Goal: Information Seeking & Learning: Learn about a topic

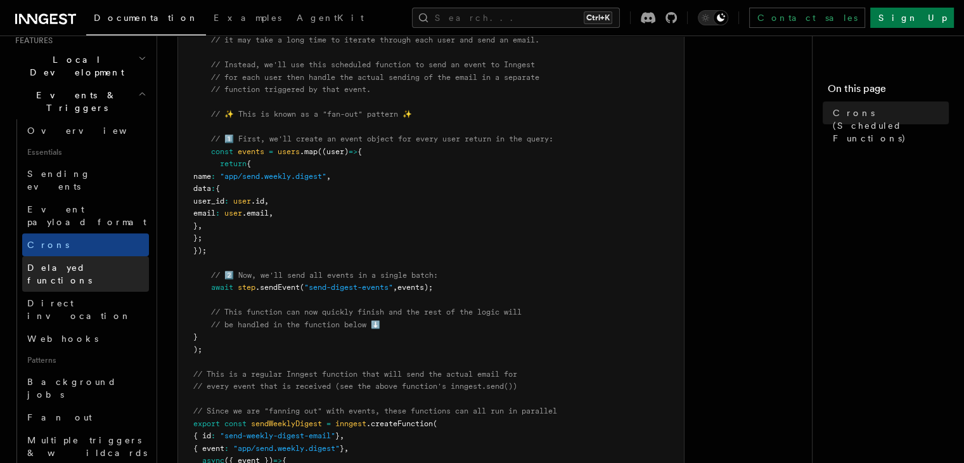
scroll to position [317, 0]
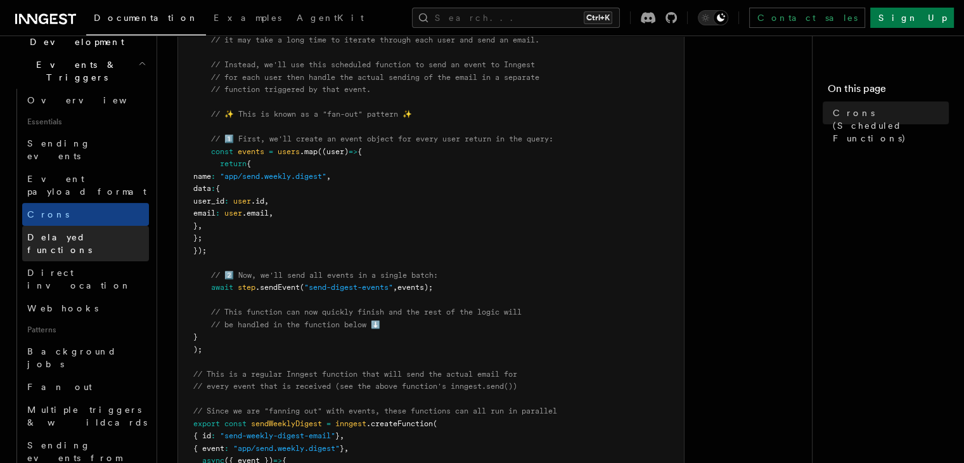
click at [64, 232] on span "Delayed functions" at bounding box center [59, 243] width 65 height 23
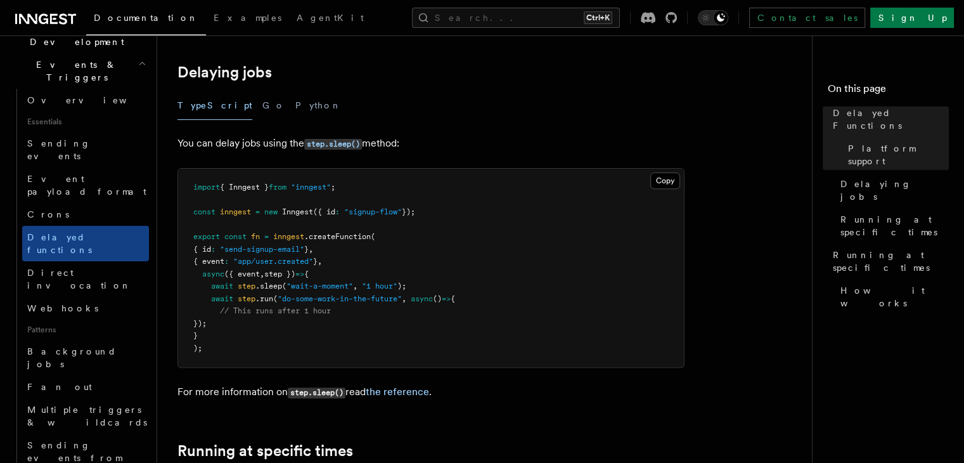
scroll to position [507, 0]
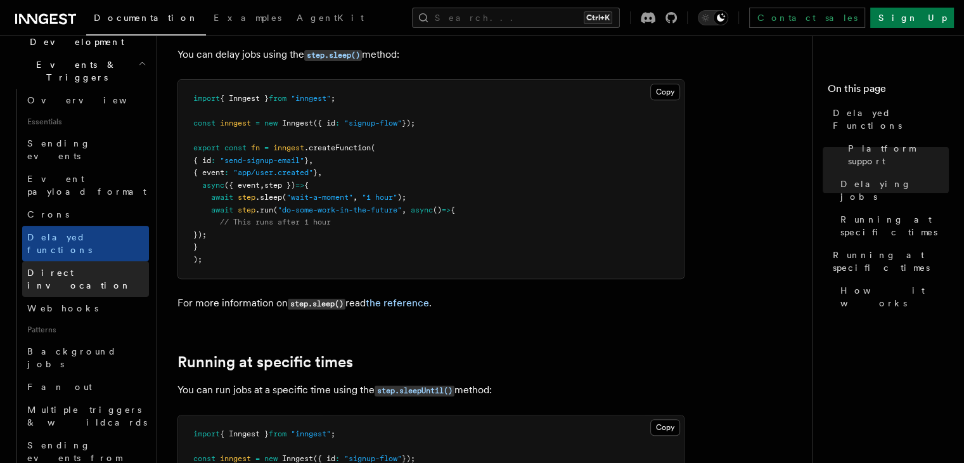
click at [86, 267] on span "Direct invocation" at bounding box center [79, 278] width 104 height 23
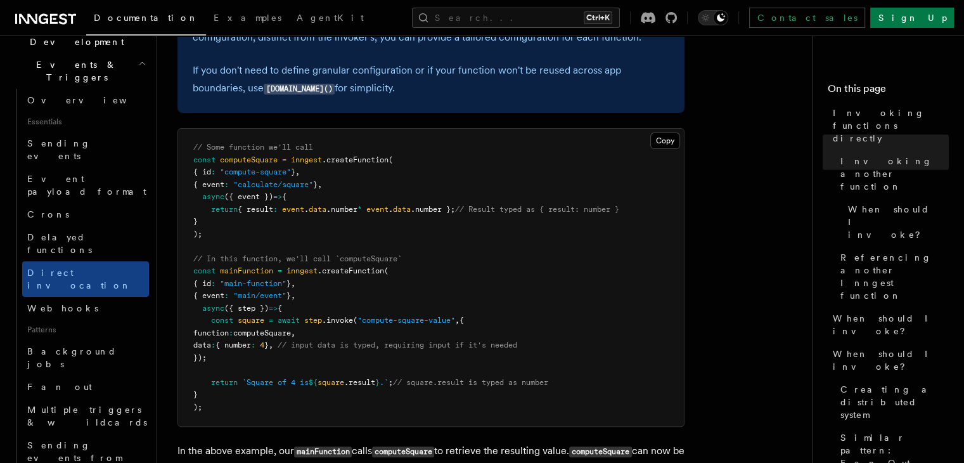
scroll to position [444, 0]
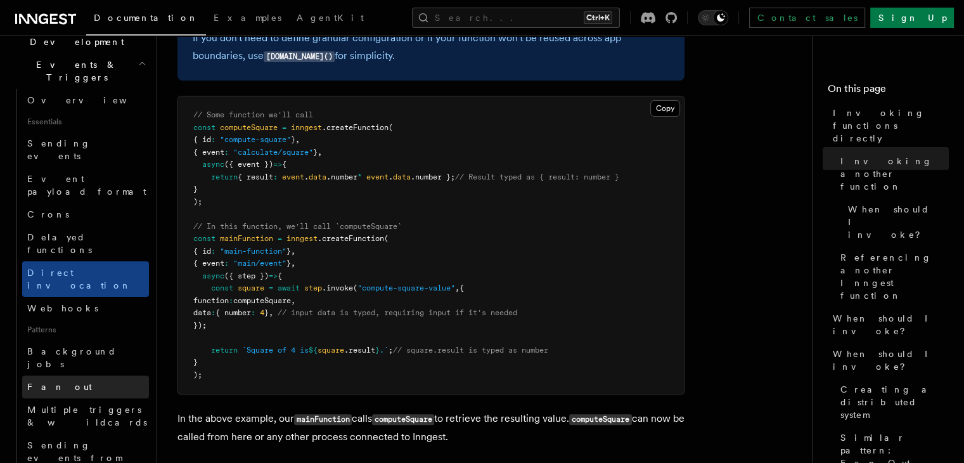
click at [83, 375] on link "Fan out" at bounding box center [85, 386] width 127 height 23
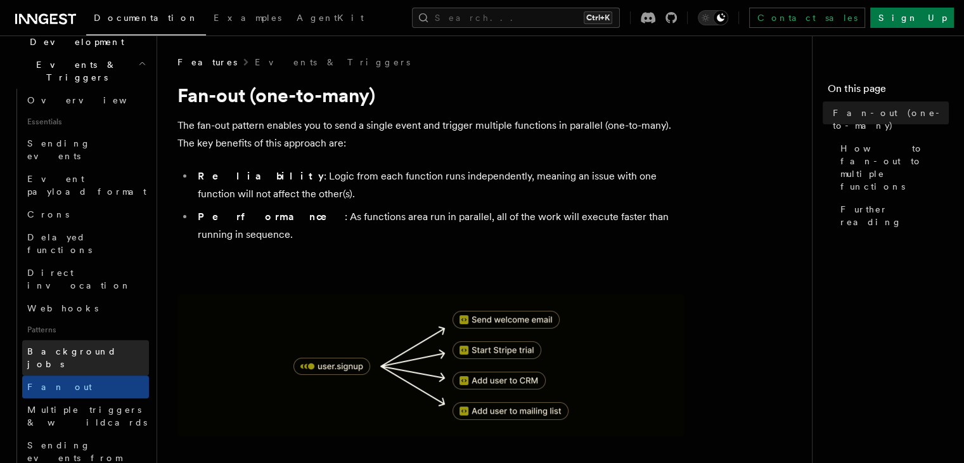
click at [82, 346] on span "Background jobs" at bounding box center [71, 357] width 89 height 23
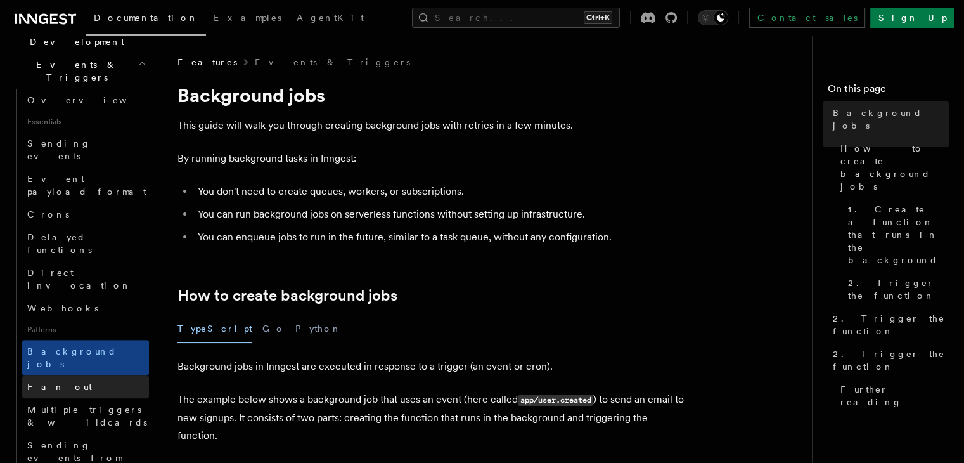
click at [110, 375] on link "Fan out" at bounding box center [85, 386] width 127 height 23
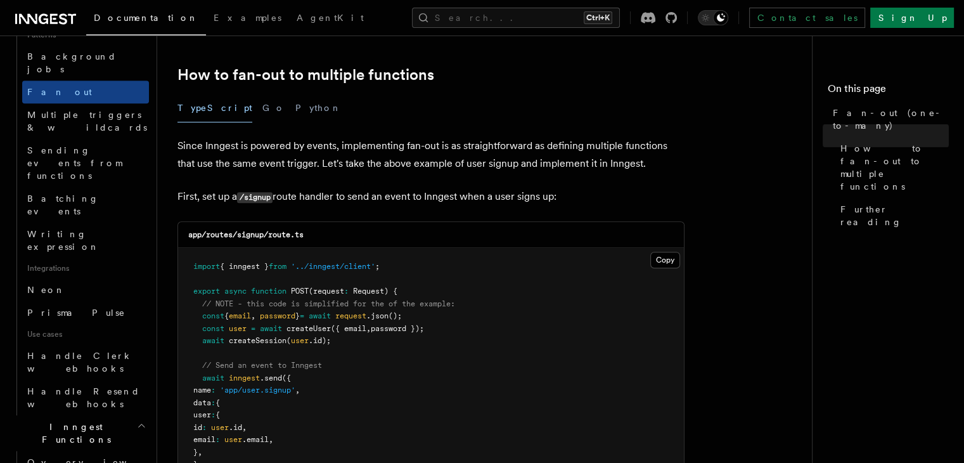
scroll to position [634, 0]
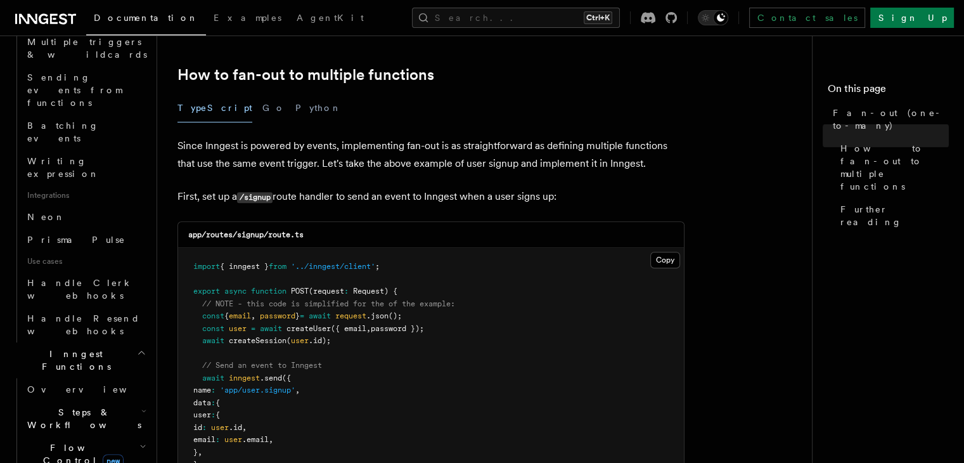
scroll to position [760, 0]
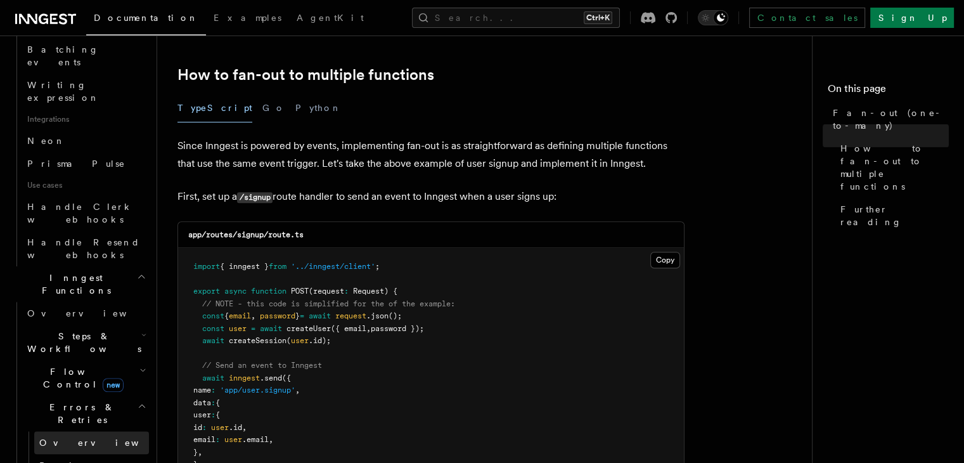
click at [72, 437] on span "Overview" at bounding box center [104, 442] width 131 height 10
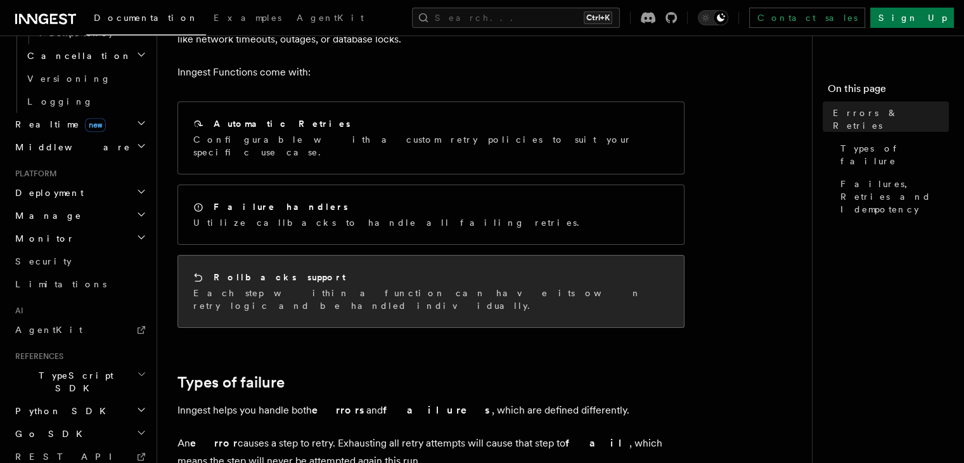
scroll to position [127, 0]
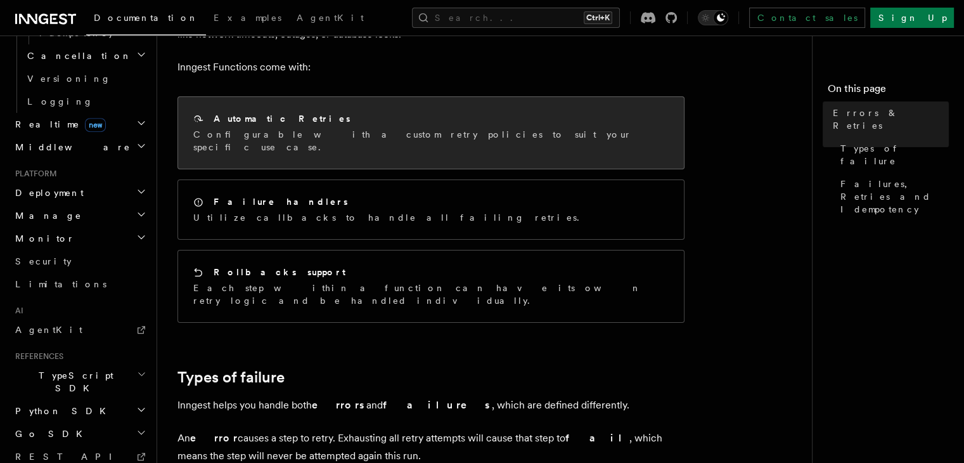
click at [274, 129] on p "Configurable with a custom retry policies to suit your specific use case." at bounding box center [430, 140] width 475 height 25
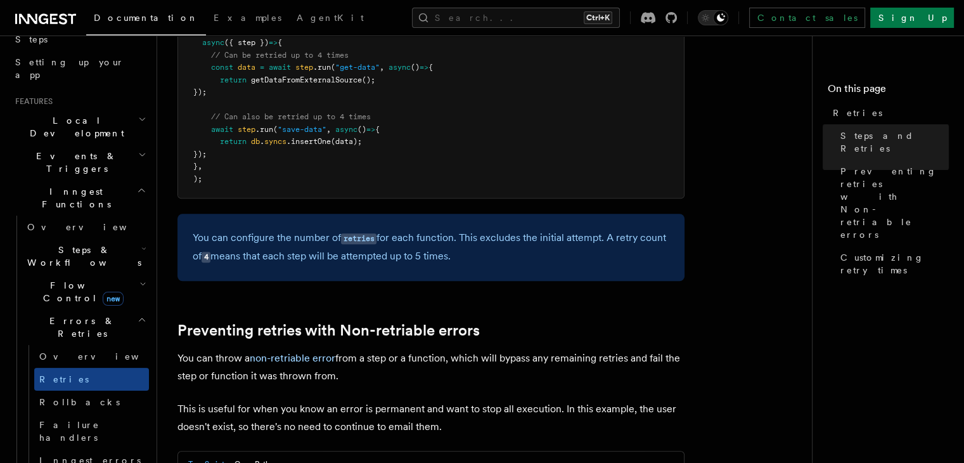
scroll to position [253, 0]
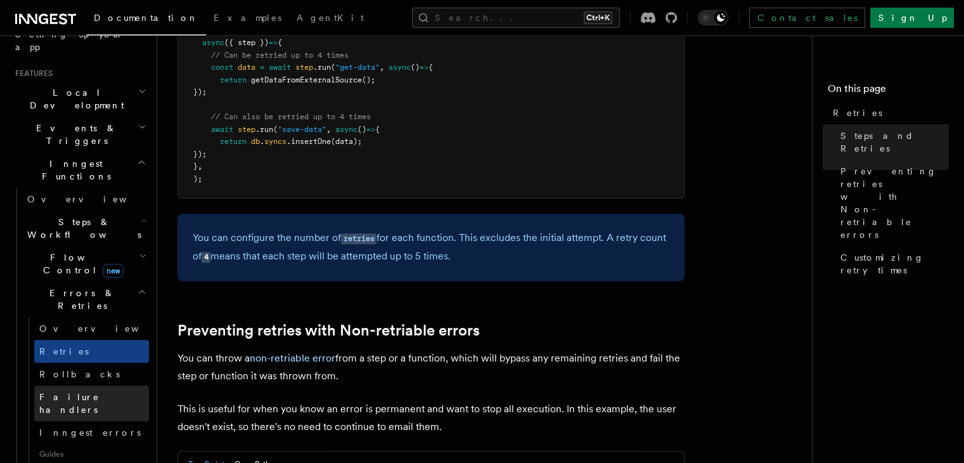
click at [72, 392] on span "Failure handlers" at bounding box center [69, 403] width 60 height 23
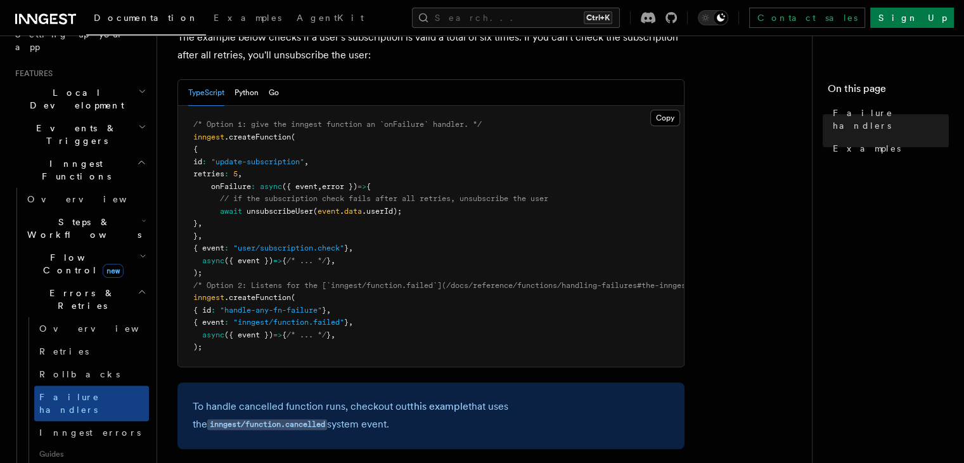
scroll to position [253, 0]
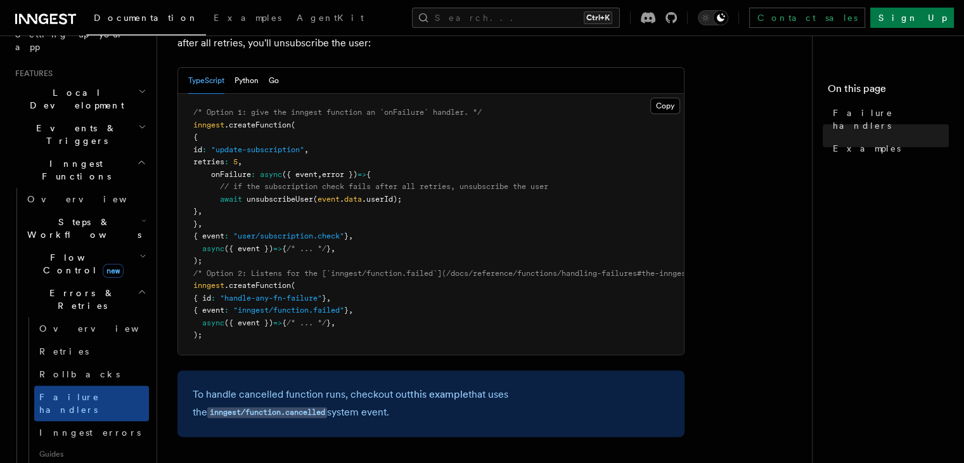
click at [138, 286] on icon "button" at bounding box center [142, 291] width 9 height 10
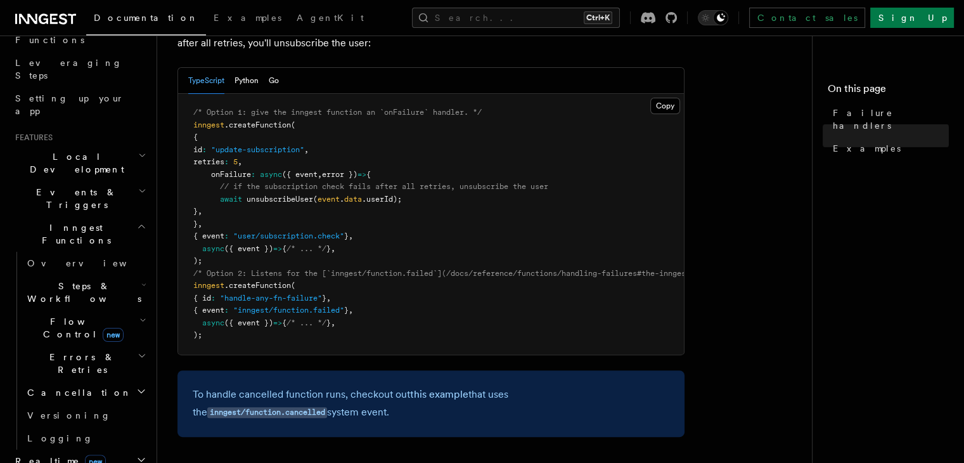
scroll to position [190, 0]
click at [79, 221] on span "Inngest Functions" at bounding box center [73, 233] width 127 height 25
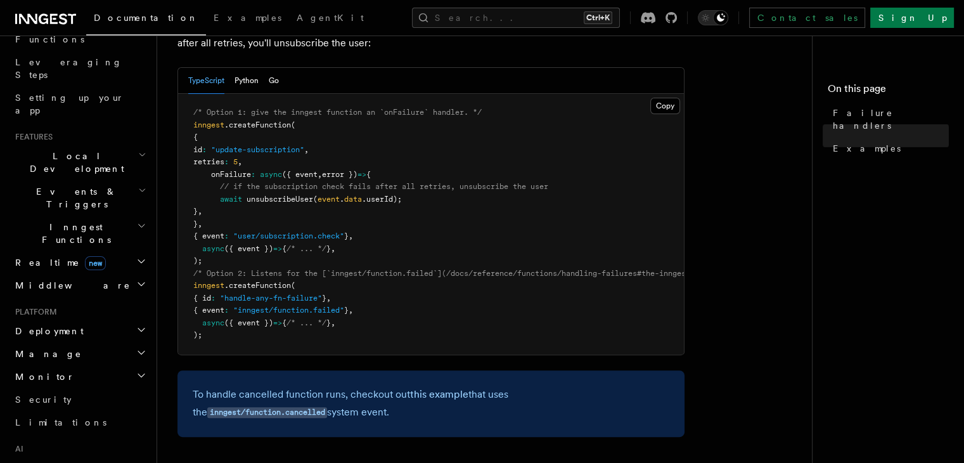
click at [75, 150] on span "Local Development" at bounding box center [74, 162] width 128 height 25
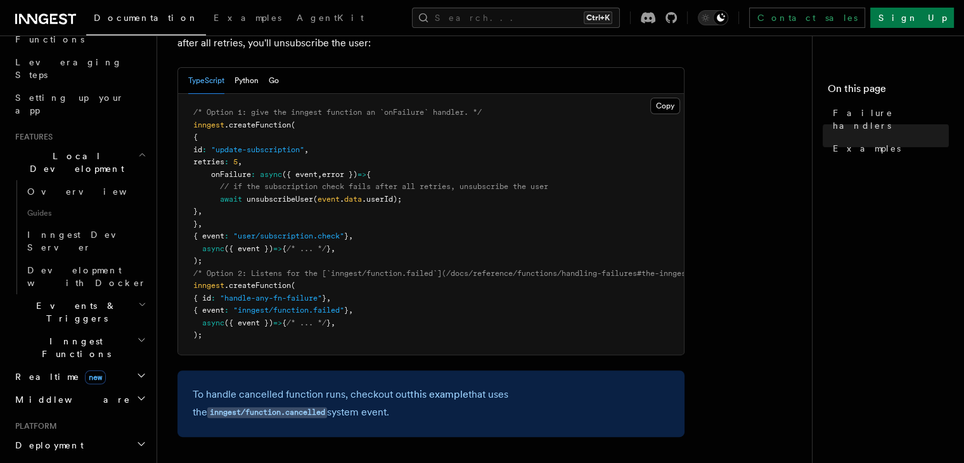
click at [75, 150] on span "Local Development" at bounding box center [74, 162] width 128 height 25
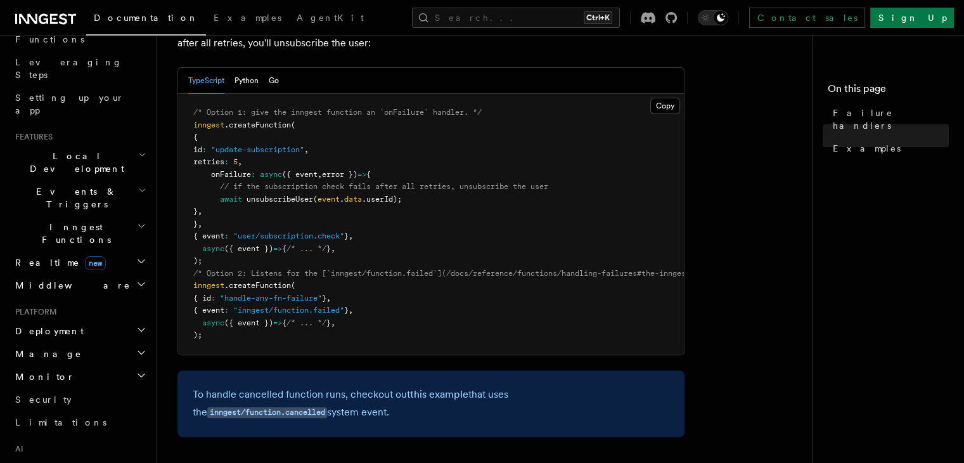
click at [76, 185] on span "Events & Triggers" at bounding box center [74, 197] width 128 height 25
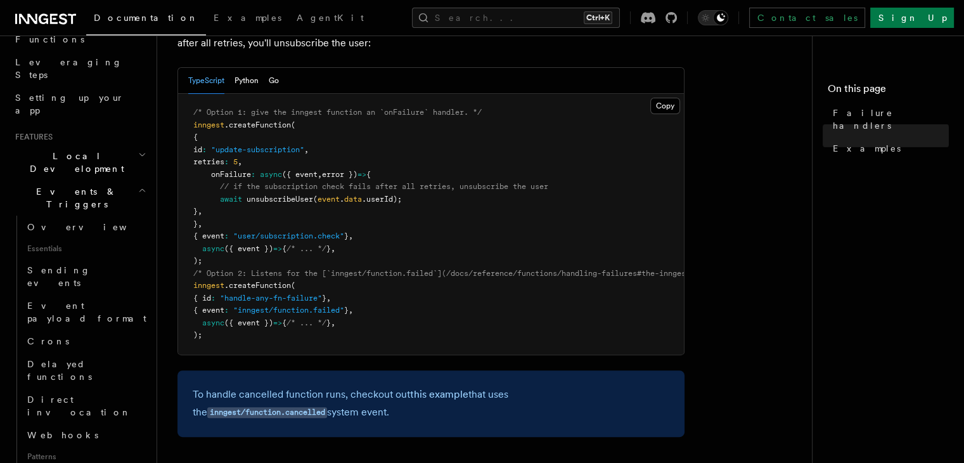
click at [66, 185] on span "Events & Triggers" at bounding box center [74, 197] width 128 height 25
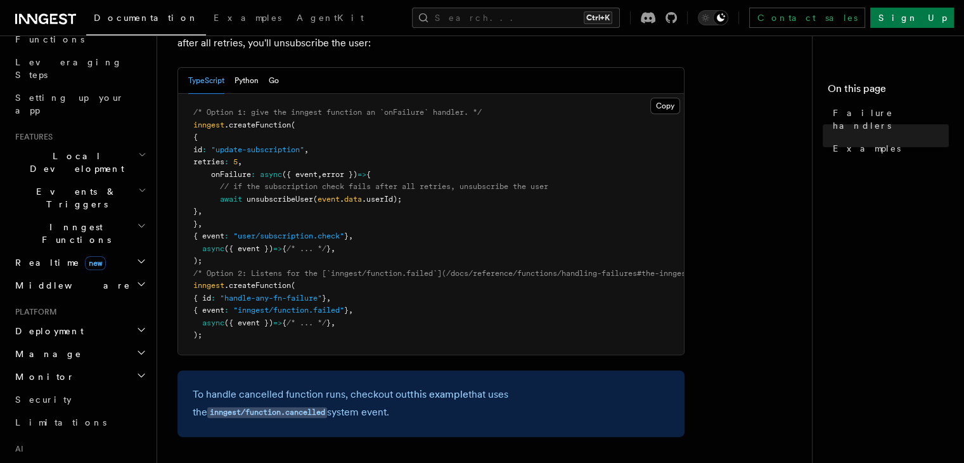
click at [61, 221] on span "Inngest Functions" at bounding box center [73, 233] width 127 height 25
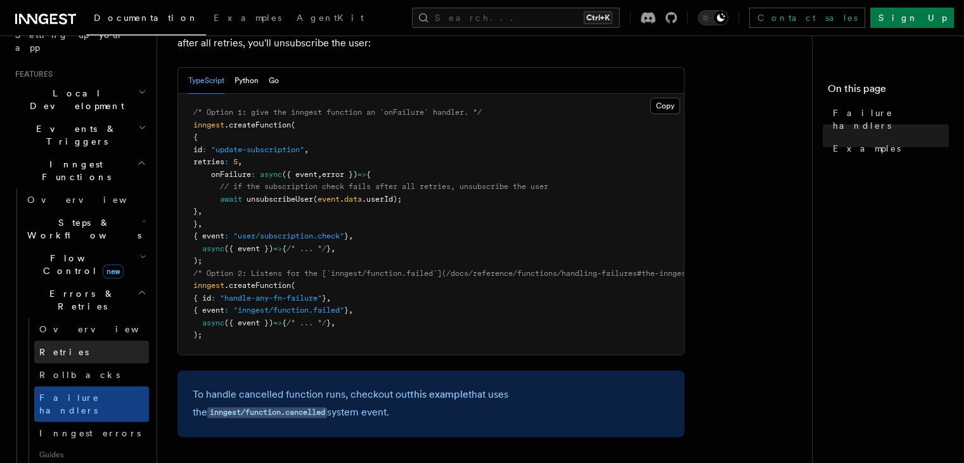
scroll to position [253, 0]
click at [69, 286] on span "Errors & Retries" at bounding box center [79, 298] width 115 height 25
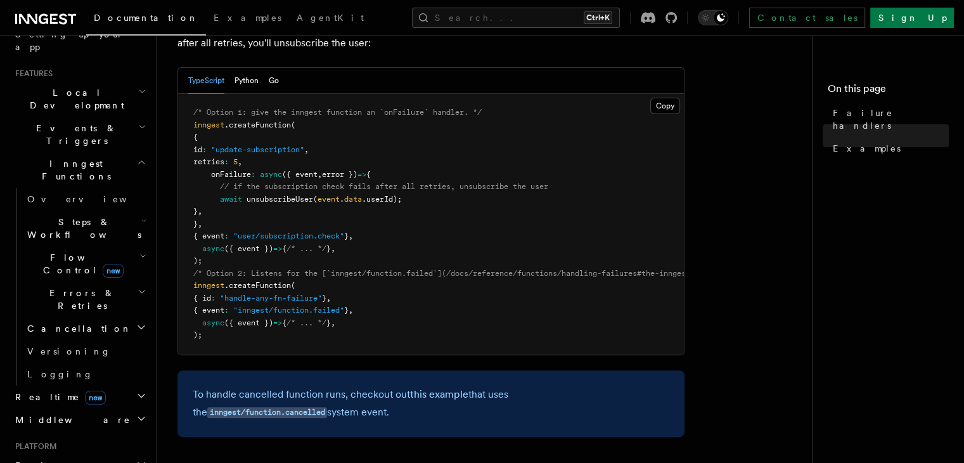
scroll to position [317, 0]
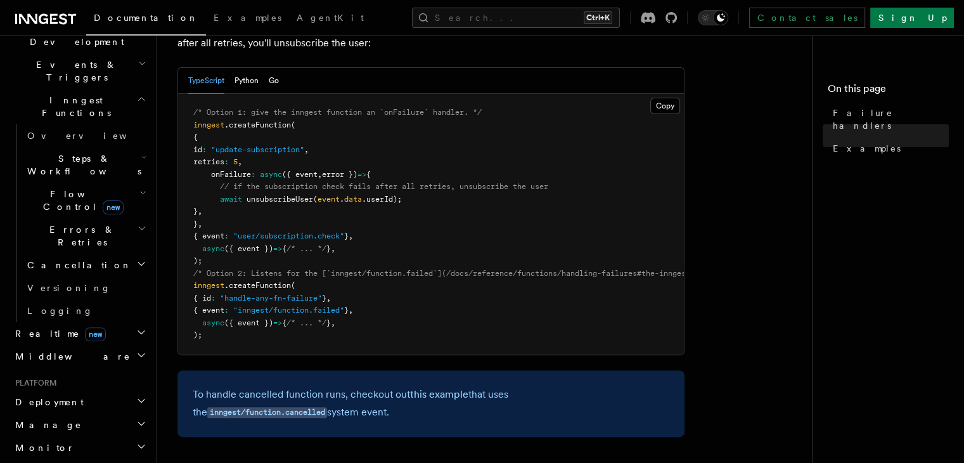
click at [51, 350] on span "Middleware" at bounding box center [70, 356] width 120 height 13
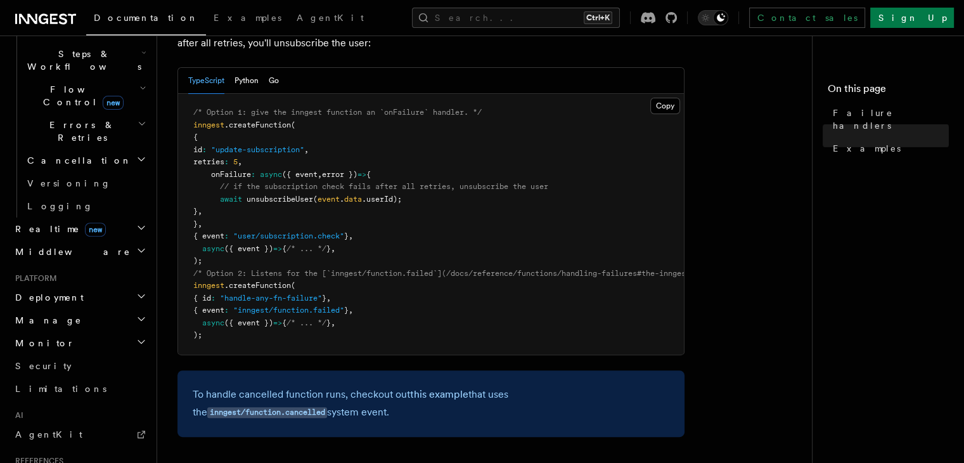
scroll to position [444, 0]
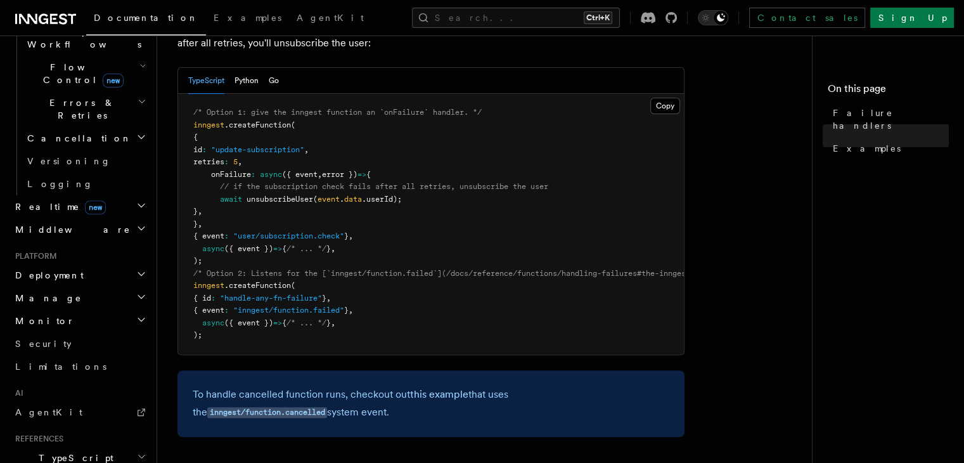
click at [58, 309] on h2 "Monitor" at bounding box center [79, 320] width 139 height 23
click at [44, 292] on span "Manage" at bounding box center [46, 298] width 72 height 13
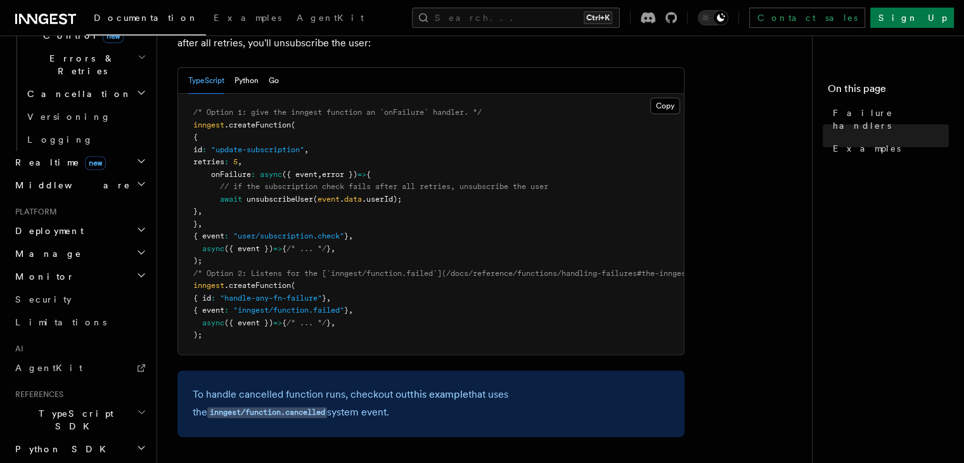
click at [40, 407] on span "TypeScript SDK" at bounding box center [73, 419] width 127 height 25
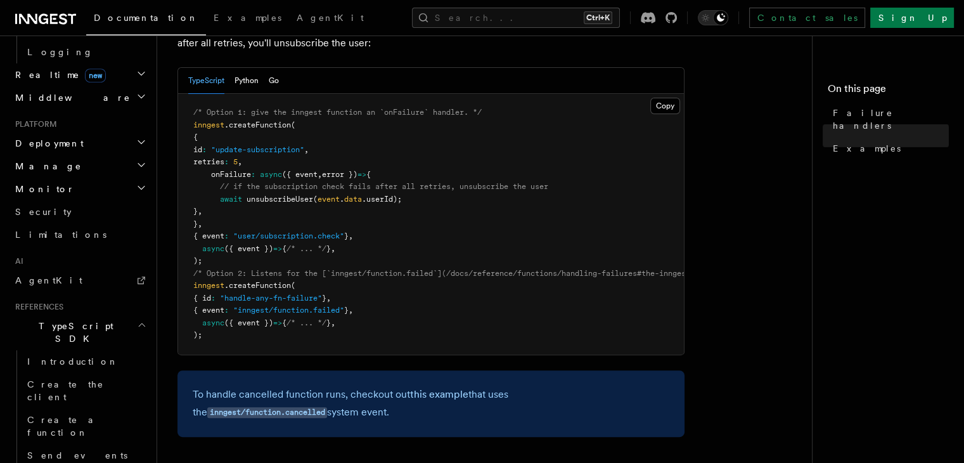
scroll to position [615, 0]
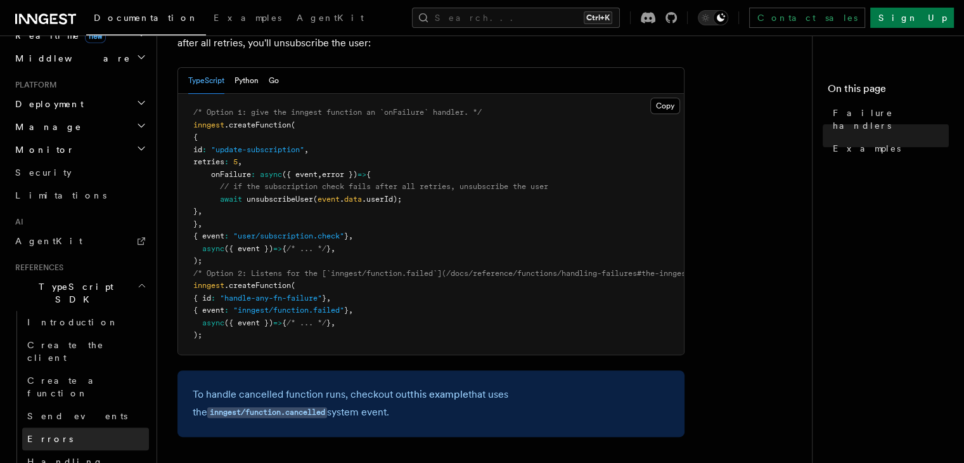
click at [46, 433] on span "Errors" at bounding box center [50, 438] width 46 height 10
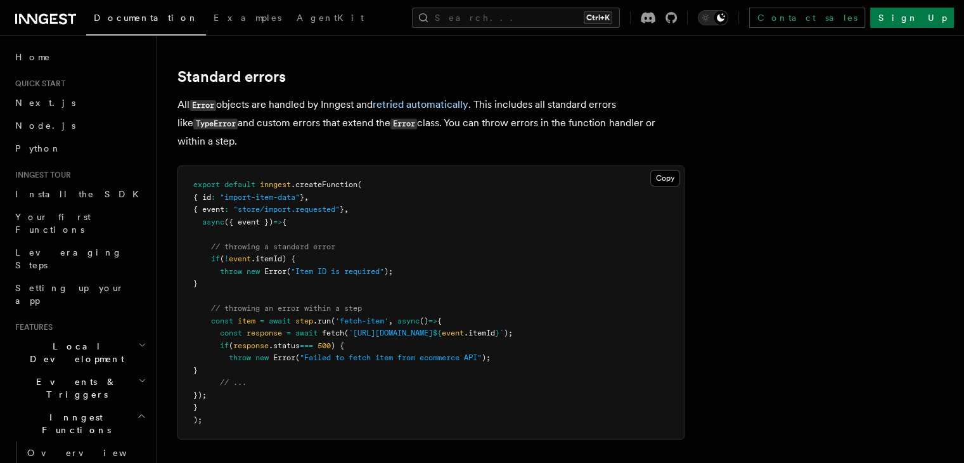
scroll to position [190, 0]
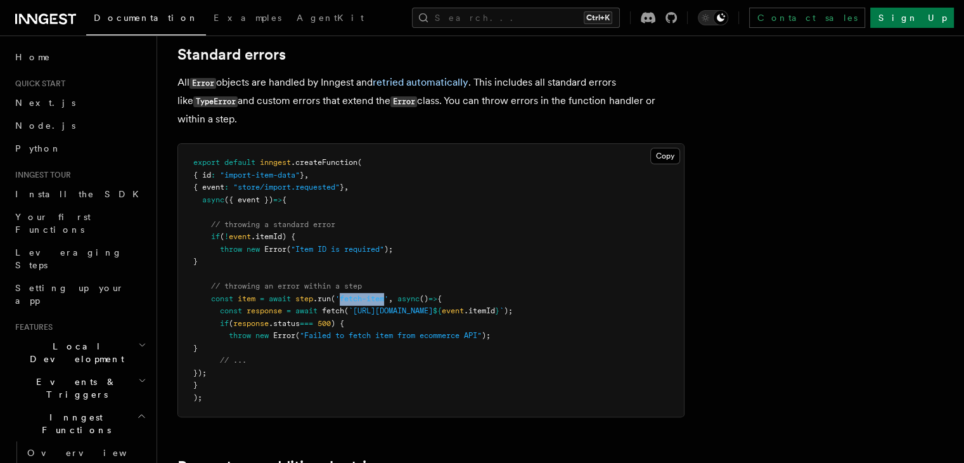
drag, startPoint x: 359, startPoint y: 296, endPoint x: 406, endPoint y: 303, distance: 47.4
click at [388, 303] on span "'fetch-item'" at bounding box center [361, 298] width 53 height 9
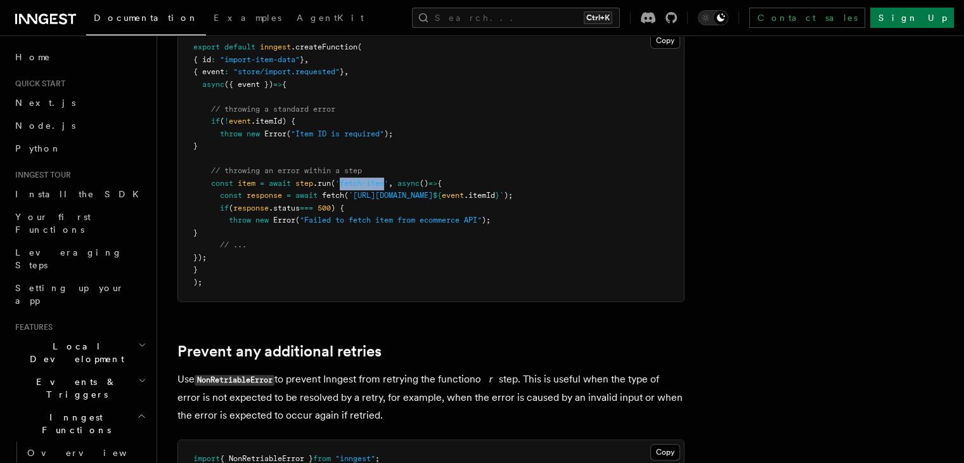
scroll to position [317, 0]
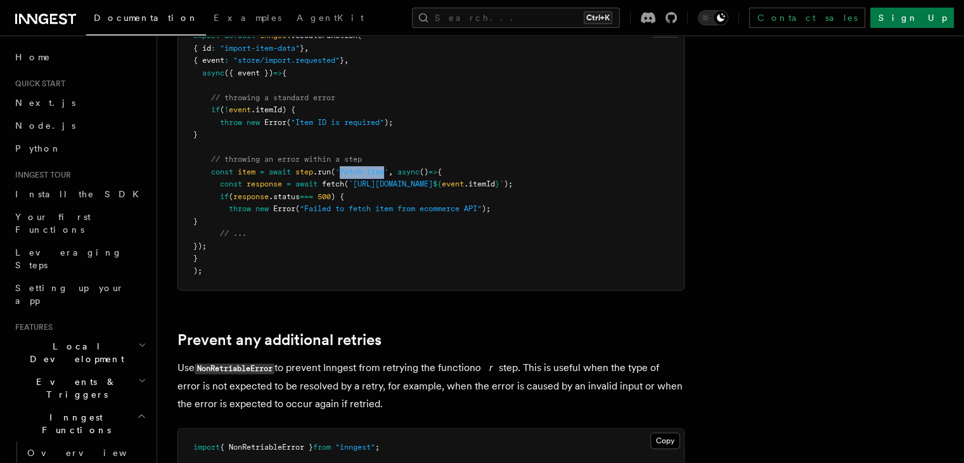
click at [126, 406] on h2 "Inngest Functions" at bounding box center [79, 423] width 139 height 35
click at [79, 340] on span "Local Development" at bounding box center [74, 352] width 128 height 25
click at [78, 375] on span "Events & Triggers" at bounding box center [74, 387] width 128 height 25
click at [79, 375] on span "Events & Triggers" at bounding box center [74, 387] width 128 height 25
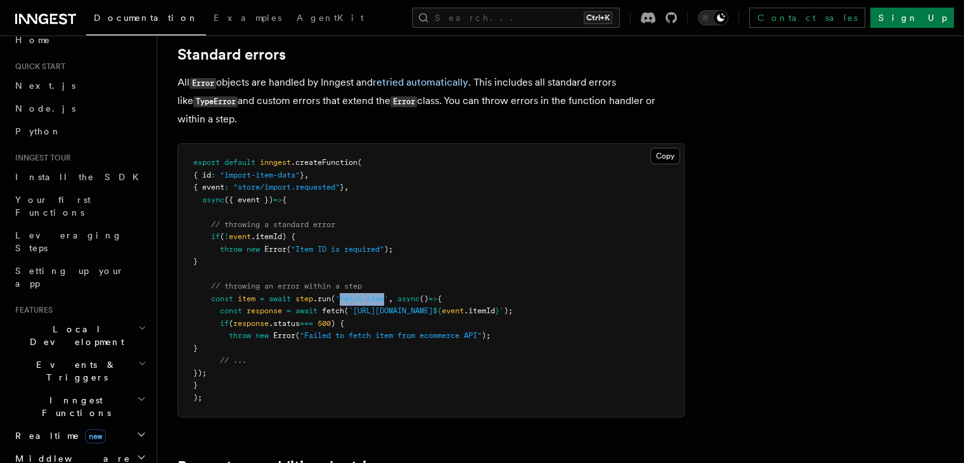
scroll to position [0, 0]
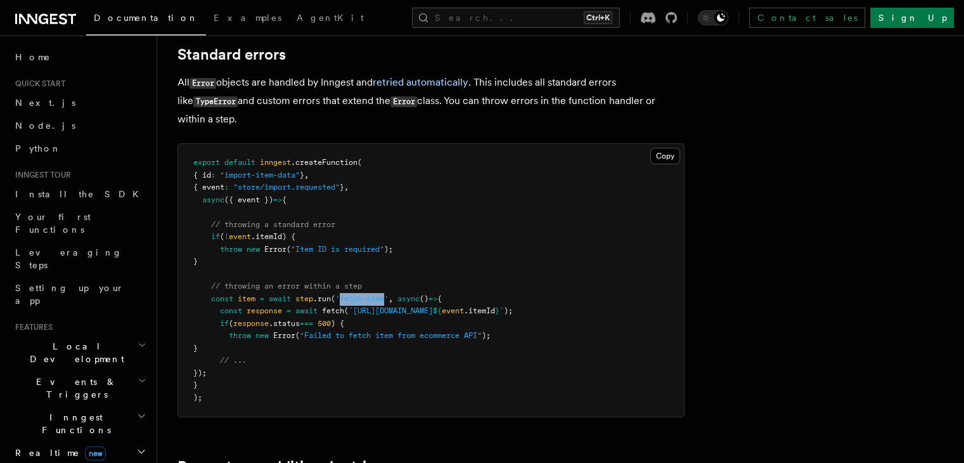
click at [132, 335] on h2 "Local Development" at bounding box center [79, 352] width 139 height 35
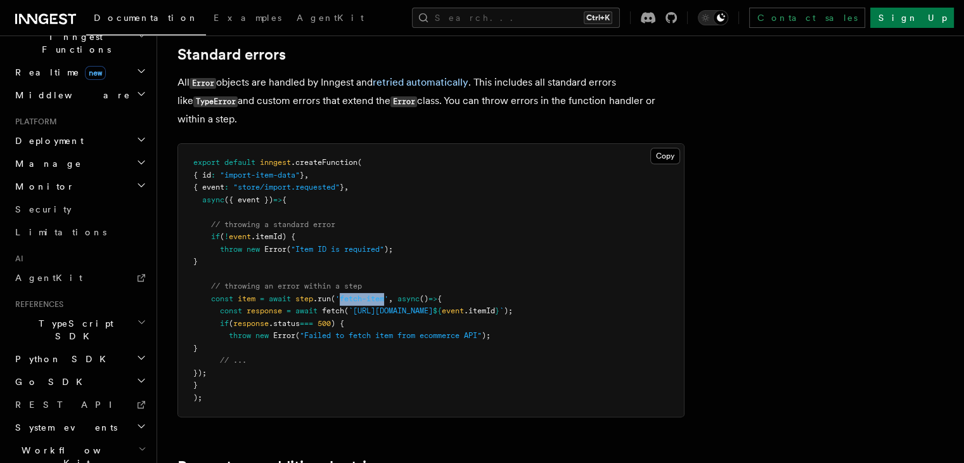
click at [79, 312] on h2 "TypeScript SDK" at bounding box center [79, 329] width 139 height 35
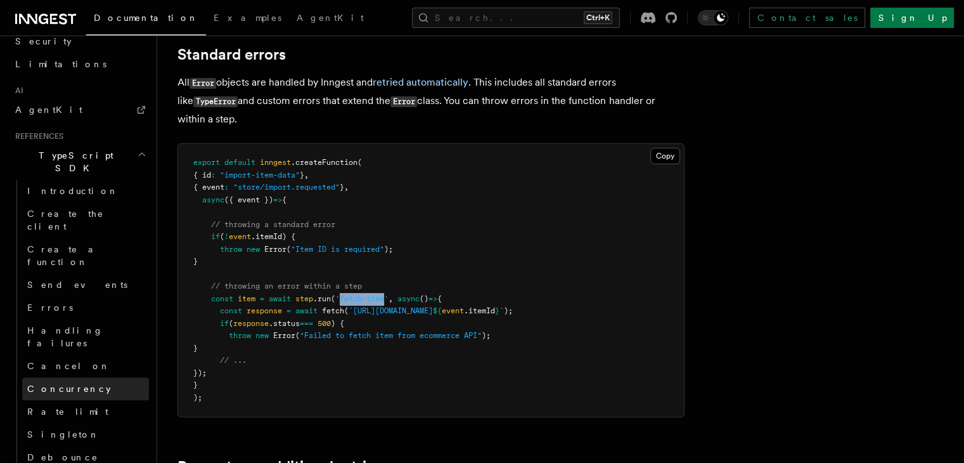
scroll to position [570, 0]
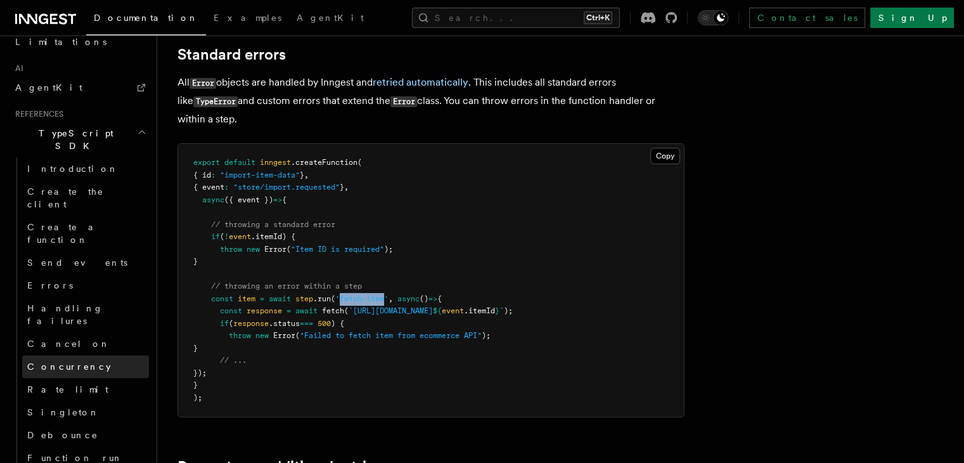
click at [63, 355] on link "Concurrency" at bounding box center [85, 366] width 127 height 23
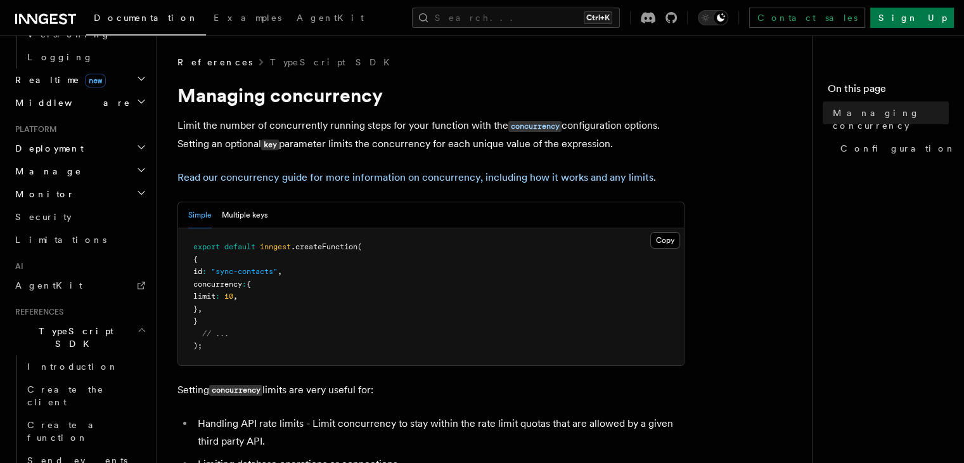
drag, startPoint x: 210, startPoint y: 284, endPoint x: 218, endPoint y: 305, distance: 22.9
click at [218, 305] on code "export default inngest .createFunction ( { id : "sync-contacts" , concurrency :…" at bounding box center [277, 296] width 169 height 108
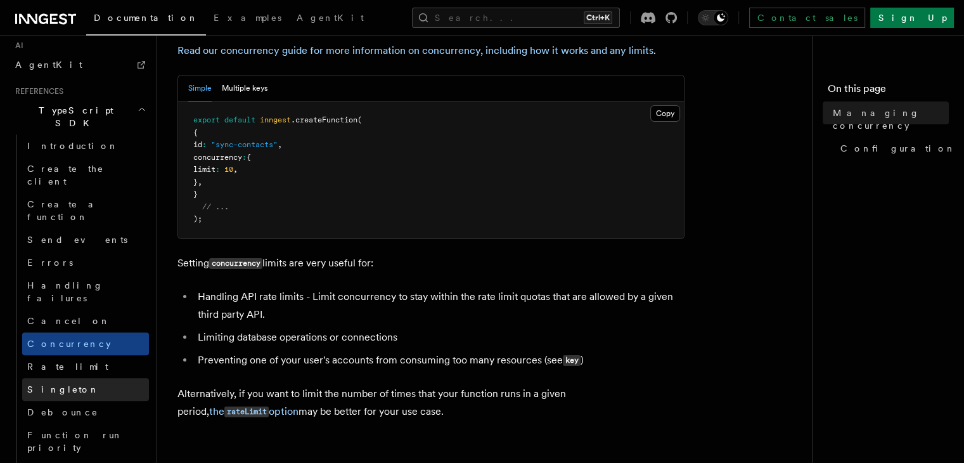
scroll to position [760, 0]
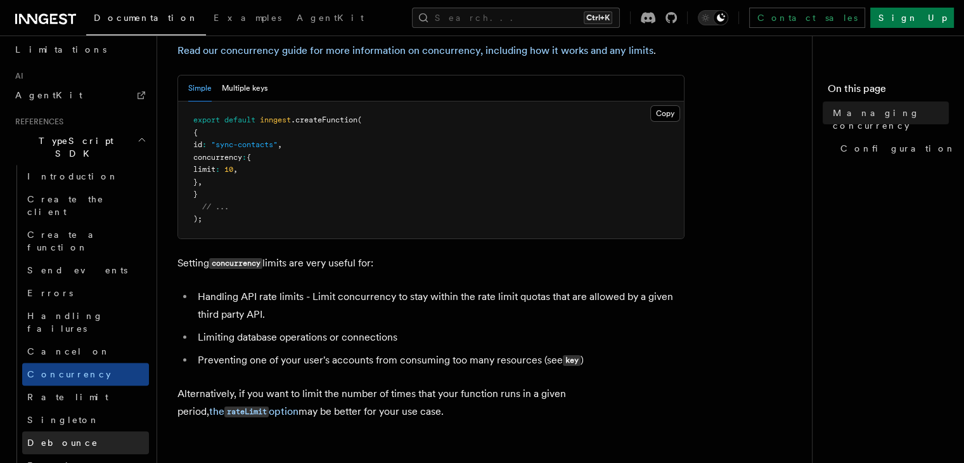
click at [56, 437] on span "Debounce" at bounding box center [62, 442] width 71 height 10
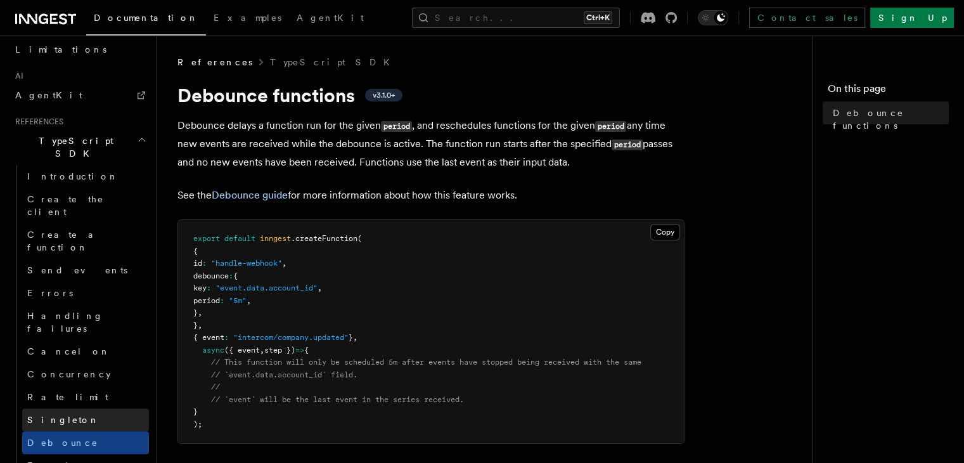
click at [62, 414] on span "Singleton" at bounding box center [63, 419] width 72 height 10
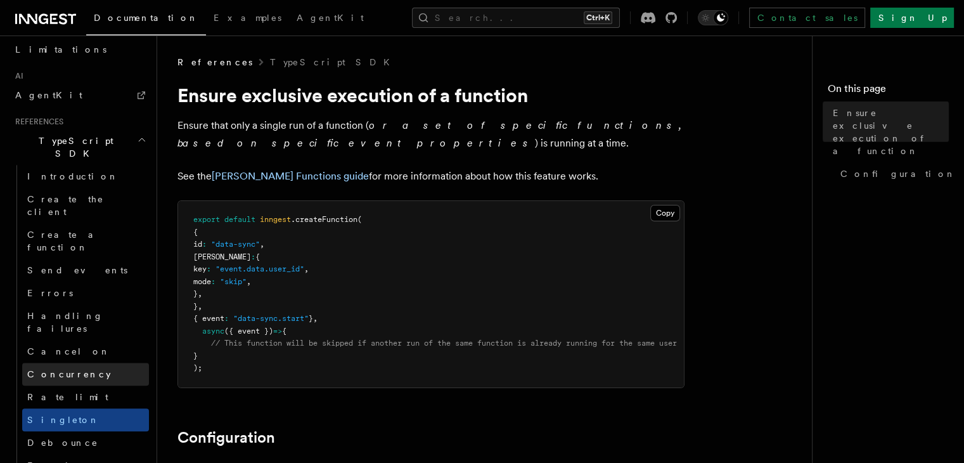
click at [58, 363] on link "Concurrency" at bounding box center [85, 374] width 127 height 23
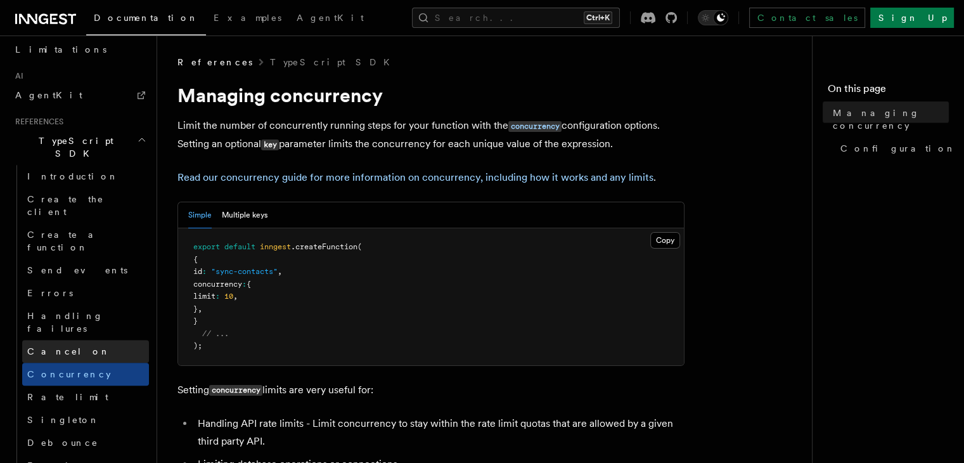
click at [58, 346] on span "Cancel on" at bounding box center [68, 351] width 83 height 10
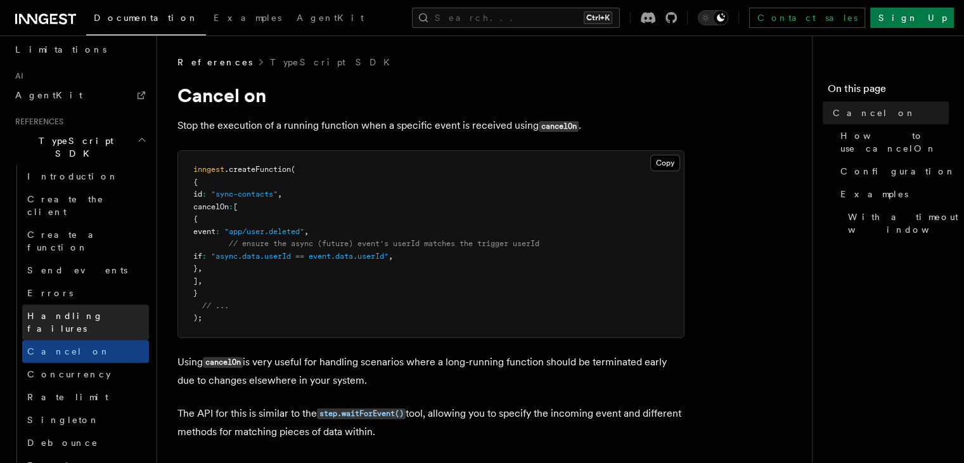
click at [74, 311] on span "Handling failures" at bounding box center [65, 322] width 76 height 23
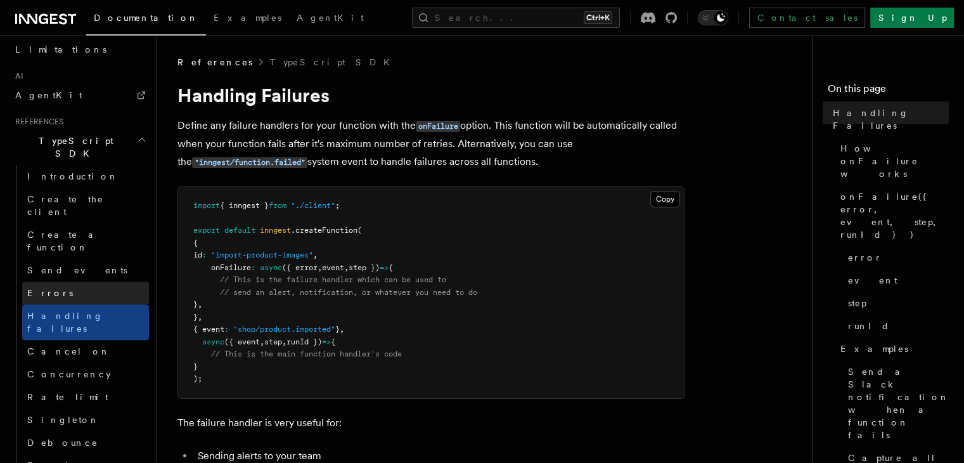
click at [53, 281] on link "Errors" at bounding box center [85, 292] width 127 height 23
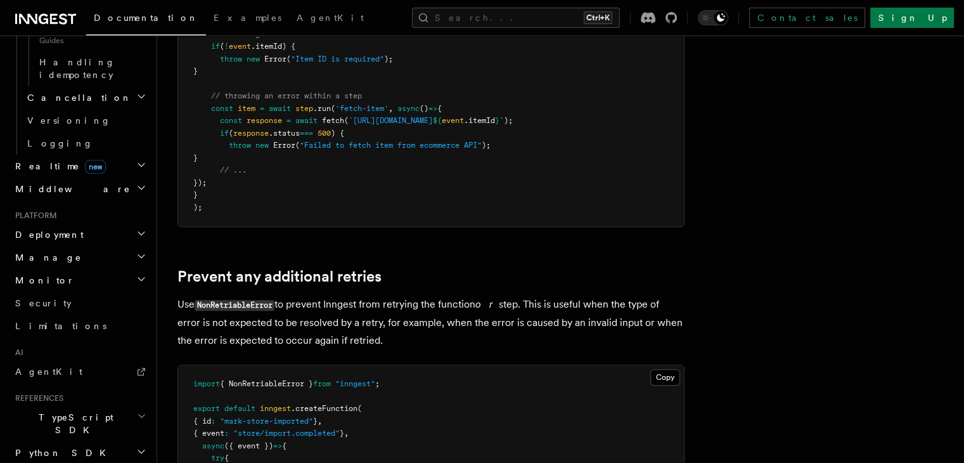
scroll to position [645, 0]
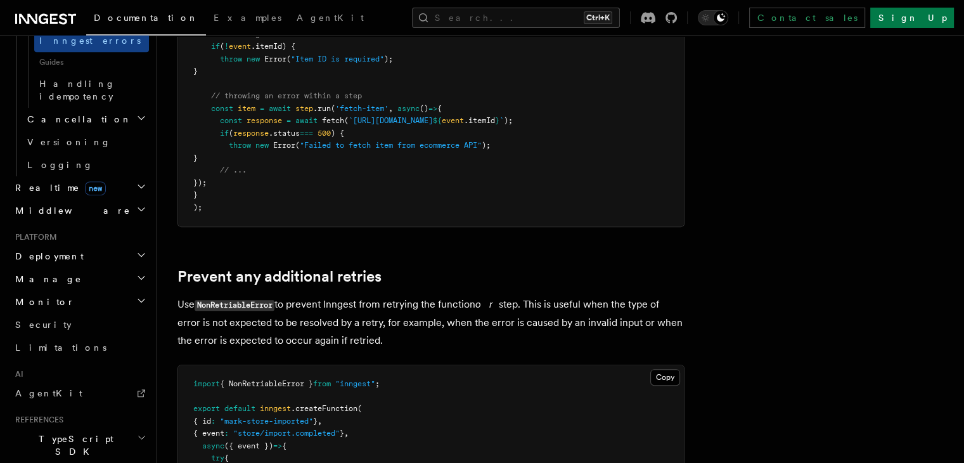
click at [62, 432] on span "TypeScript SDK" at bounding box center [73, 444] width 127 height 25
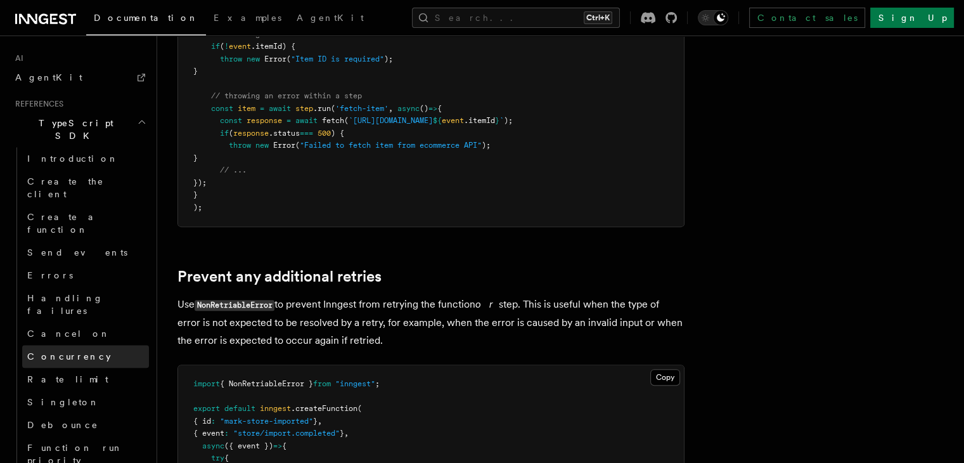
scroll to position [962, 0]
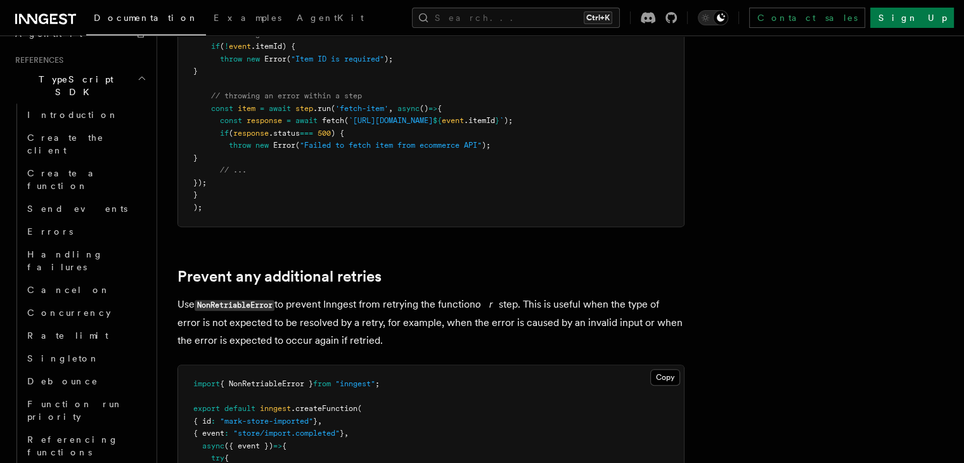
scroll to position [1025, 0]
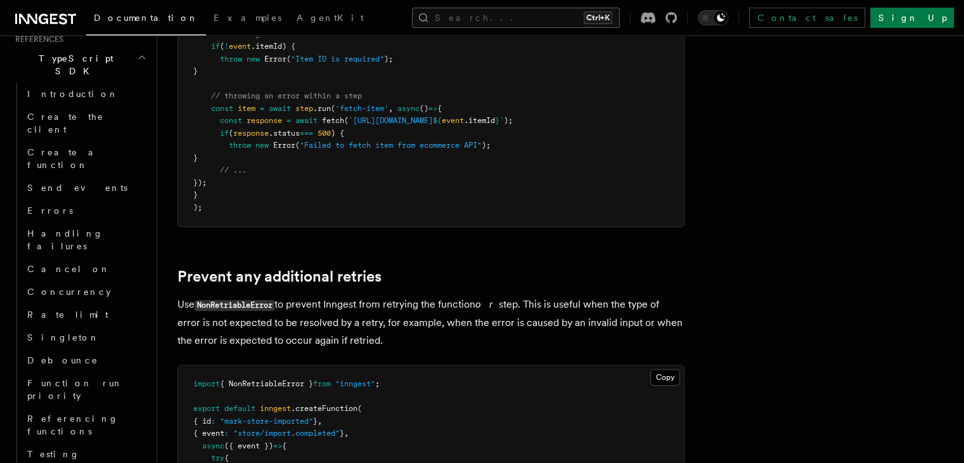
click at [517, 15] on button "Search... Ctrl+K" at bounding box center [516, 18] width 208 height 20
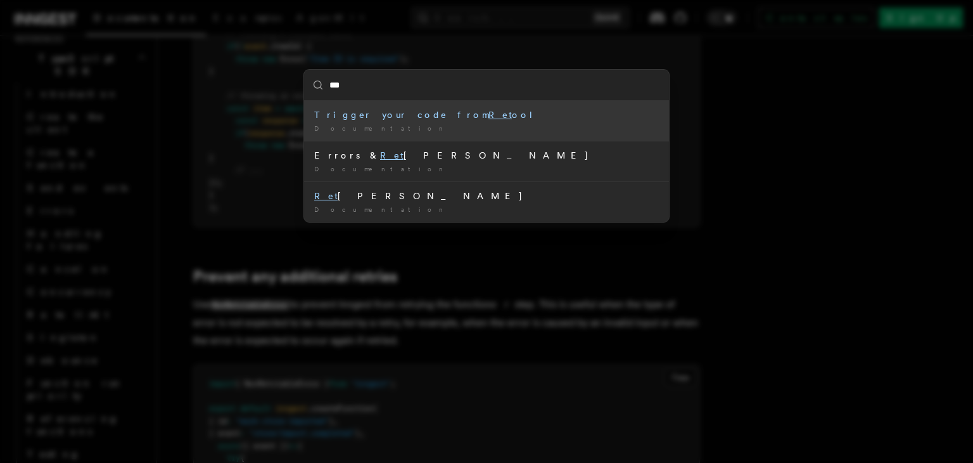
type input "****"
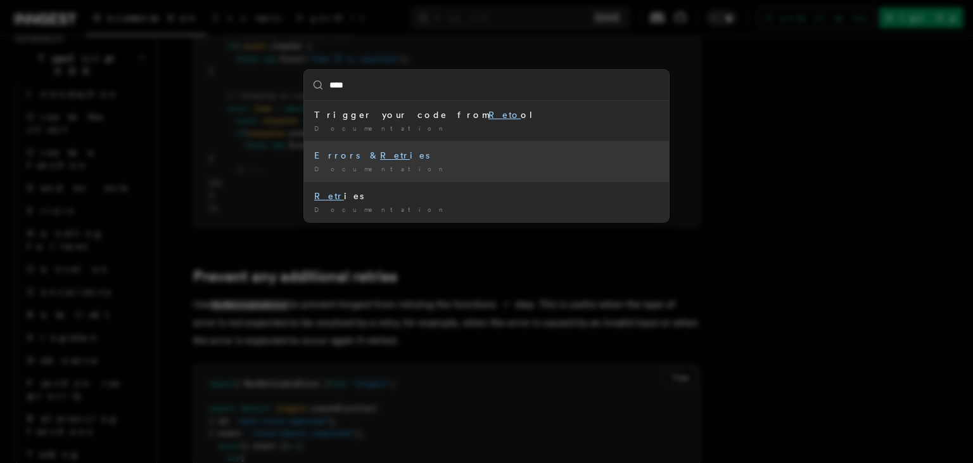
click at [363, 173] on li "Errors & Retr ies Documentation /" at bounding box center [486, 161] width 365 height 41
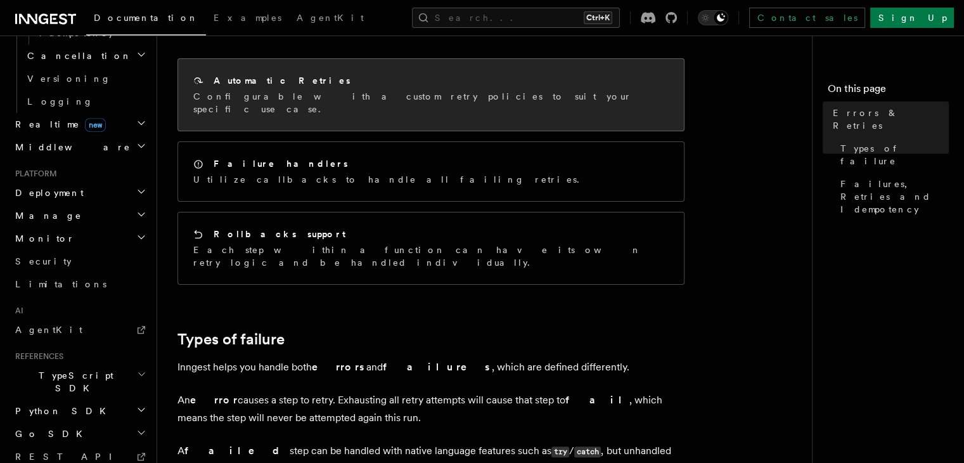
scroll to position [56, 0]
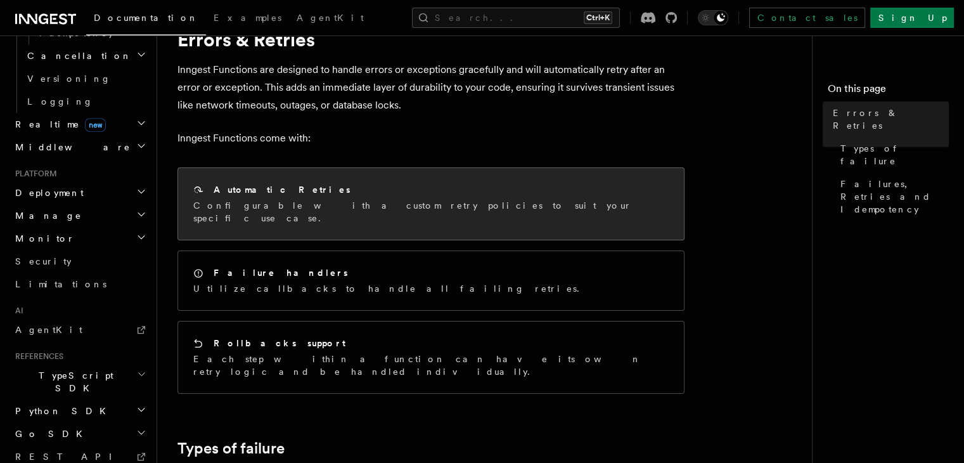
click at [270, 187] on h2 "Automatic Retries" at bounding box center [282, 189] width 137 height 13
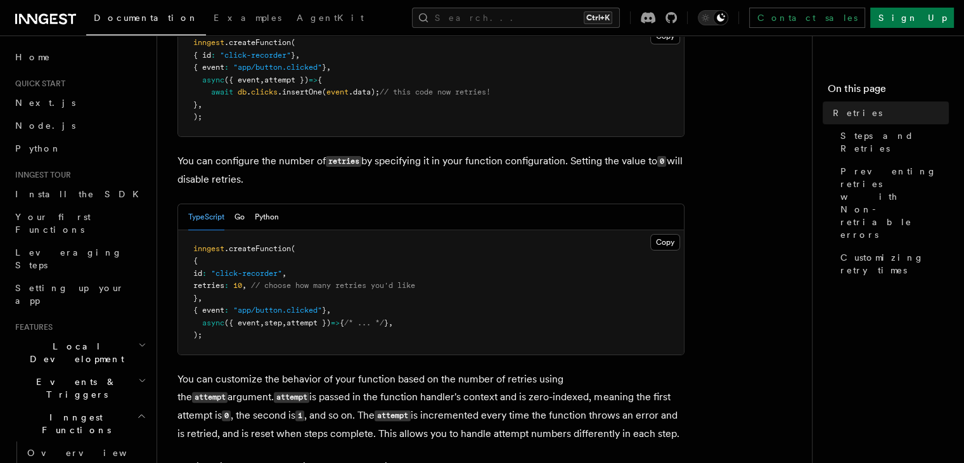
scroll to position [253, 0]
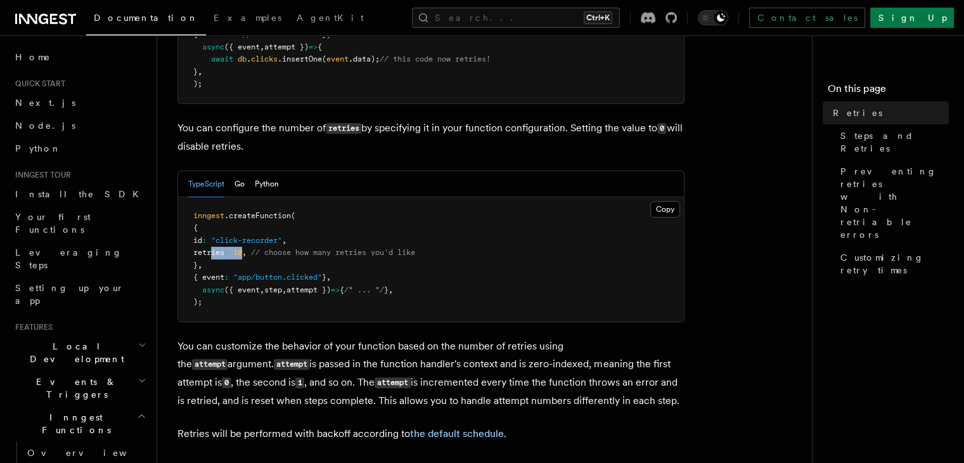
drag, startPoint x: 211, startPoint y: 236, endPoint x: 259, endPoint y: 236, distance: 48.2
click at [259, 248] on span "retries : 10 , // choose how many retries you'd like" at bounding box center [304, 252] width 222 height 9
copy span "retries : 10"
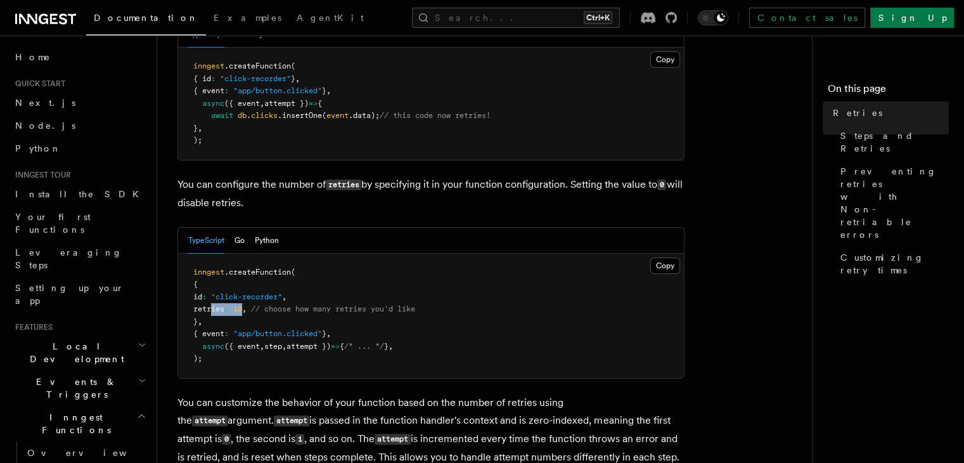
scroll to position [190, 0]
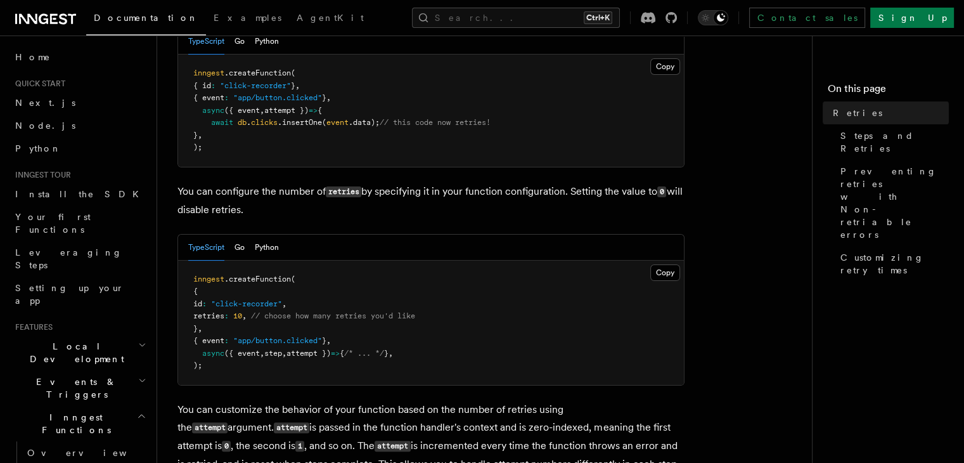
click at [276, 311] on span "// choose how many retries you'd like" at bounding box center [333, 315] width 164 height 9
